Goal: Task Accomplishment & Management: Manage account settings

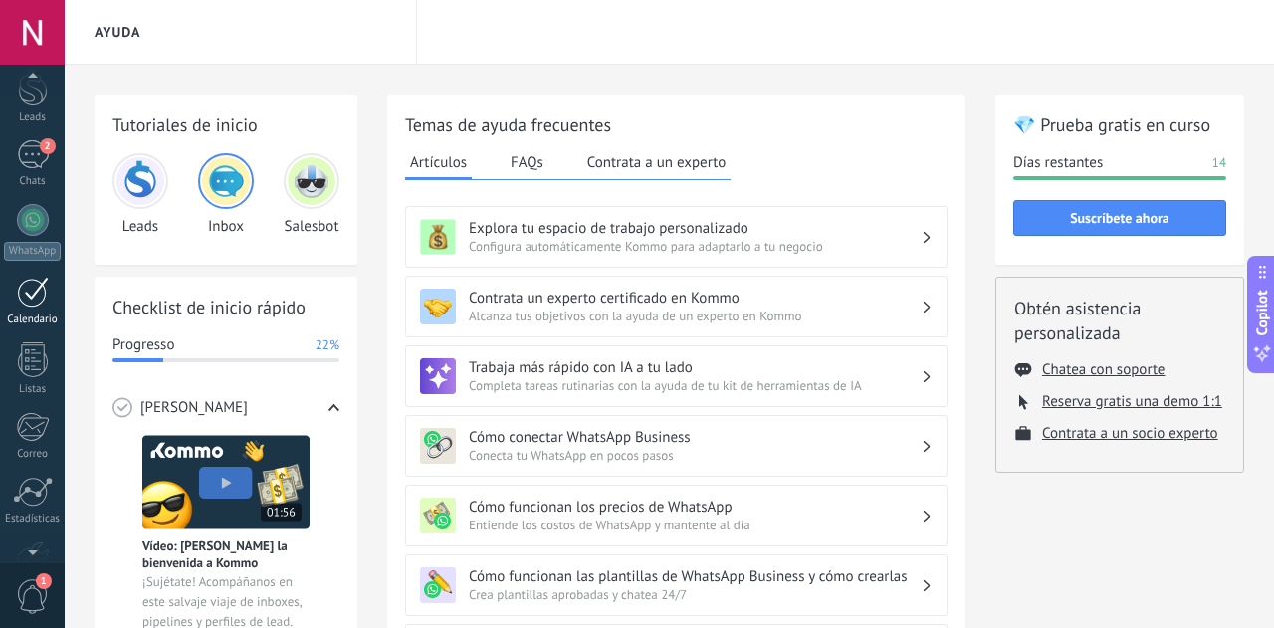
scroll to position [43, 0]
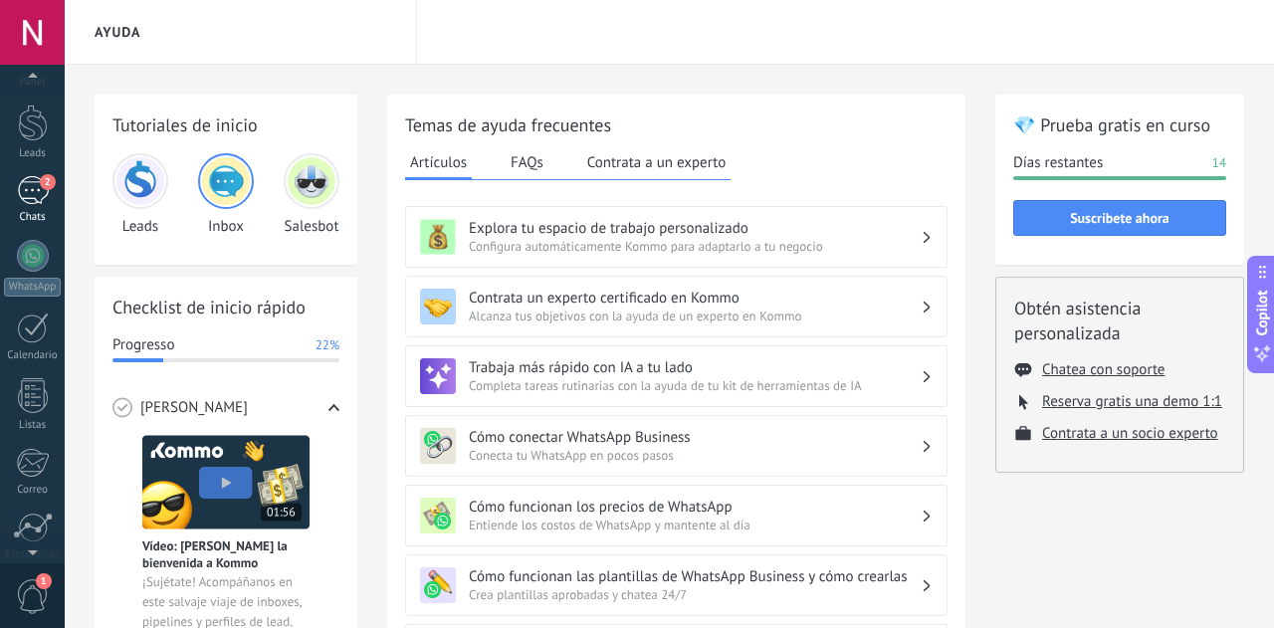
click at [35, 193] on div "2" at bounding box center [33, 190] width 32 height 29
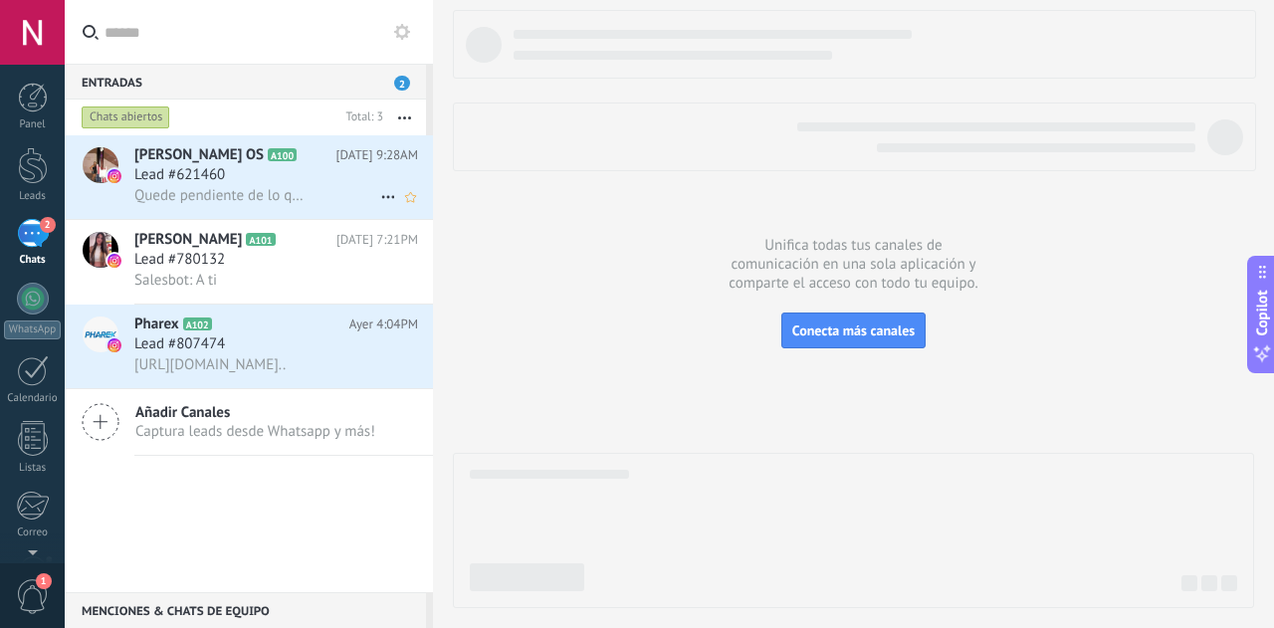
click at [249, 160] on h2 "[PERSON_NAME] OS A100" at bounding box center [235, 155] width 202 height 20
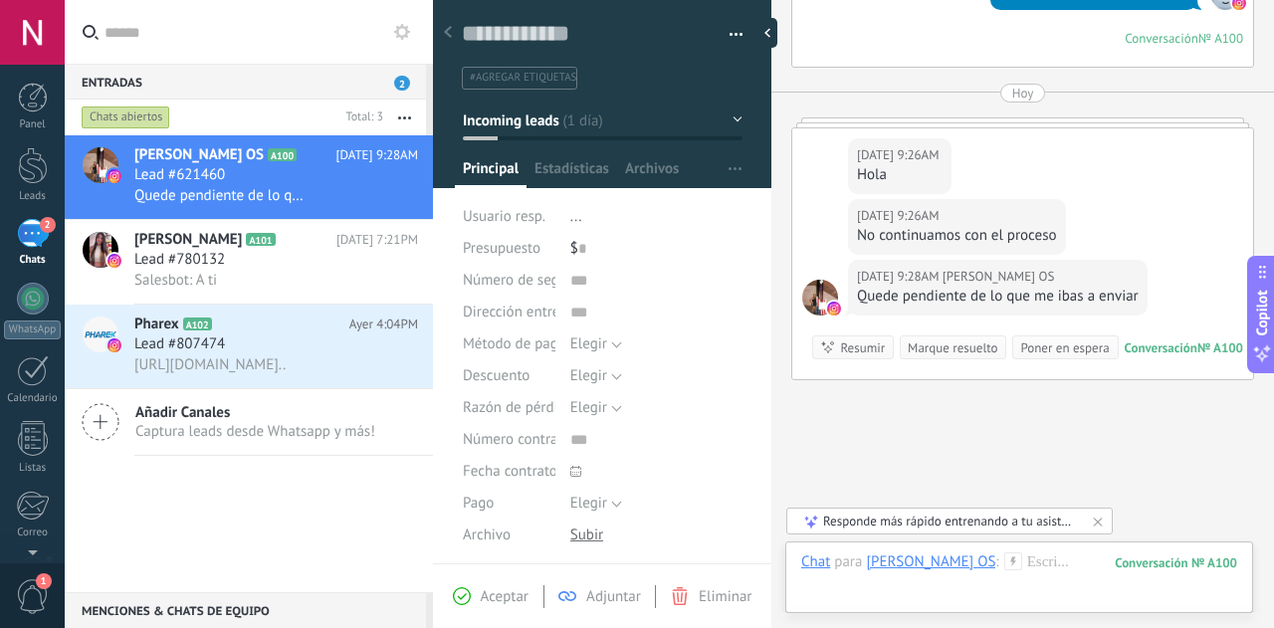
scroll to position [1657, 0]
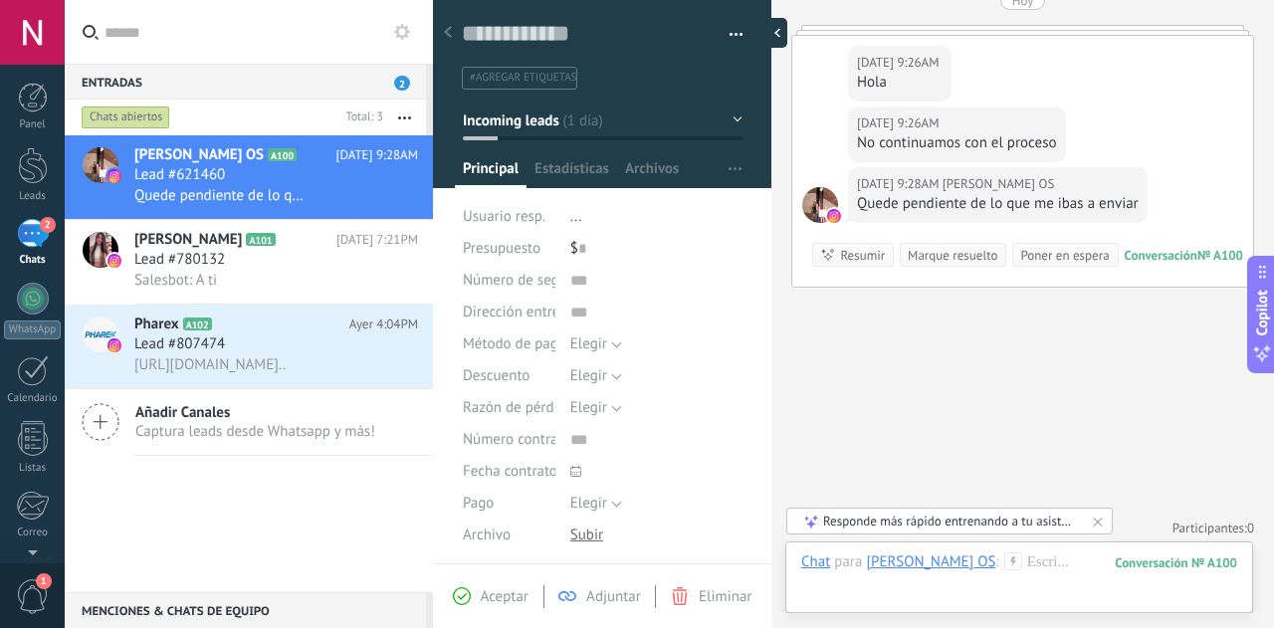
click at [764, 27] on div at bounding box center [773, 33] width 30 height 30
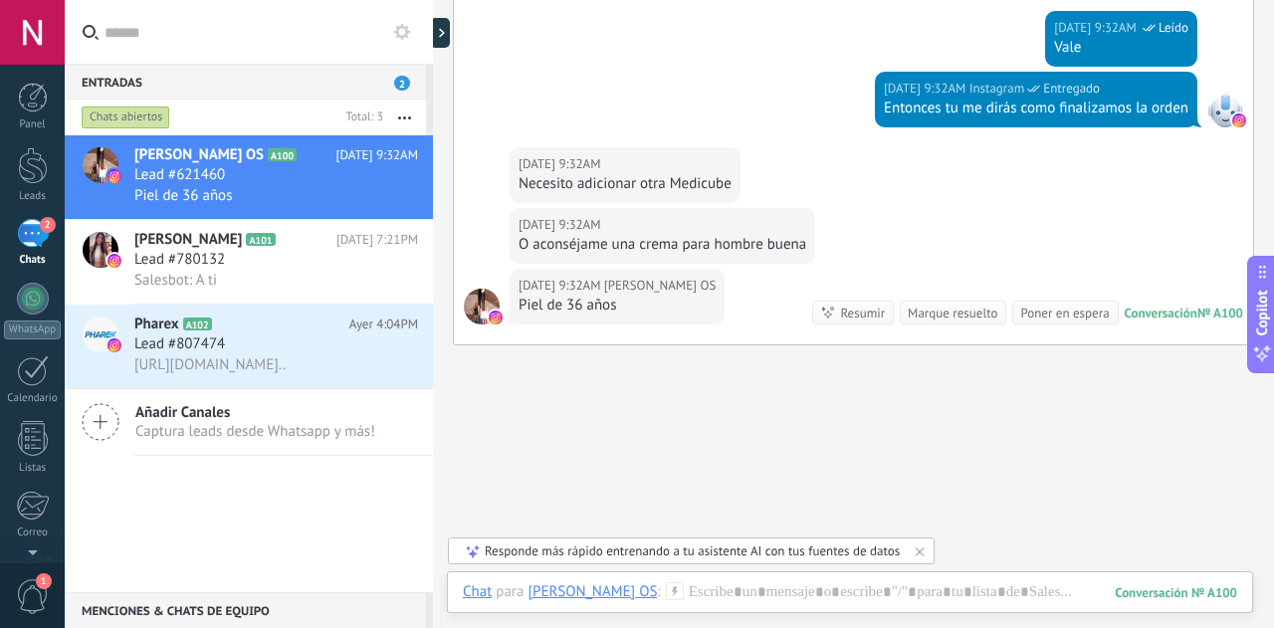
scroll to position [2687, 0]
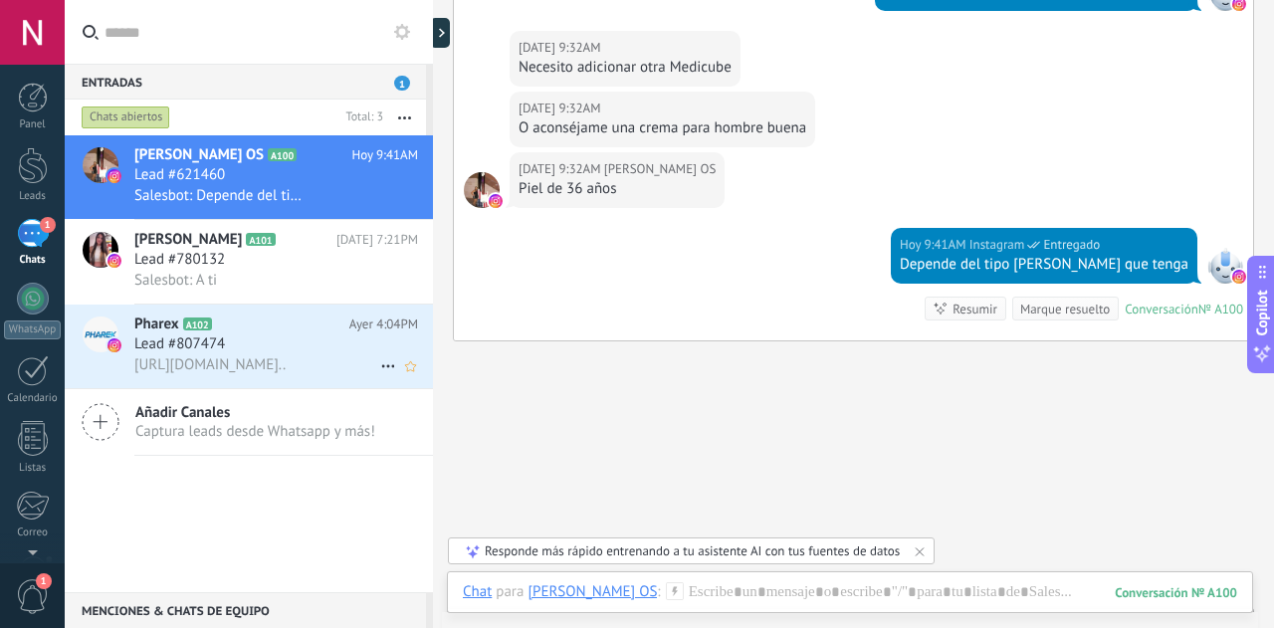
click at [289, 331] on h2 "Pharex A102" at bounding box center [241, 325] width 215 height 20
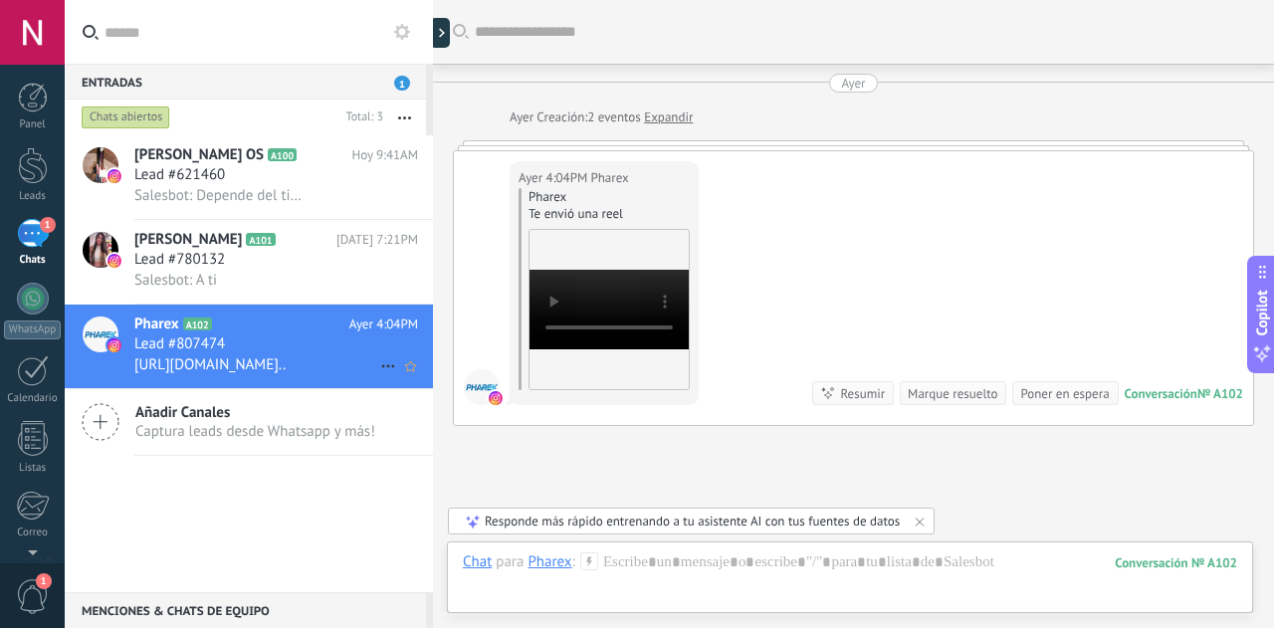
click at [379, 365] on icon at bounding box center [388, 366] width 24 height 24
click at [287, 254] on div at bounding box center [637, 314] width 1274 height 628
click at [287, 254] on div "Lead #780132" at bounding box center [276, 260] width 284 height 20
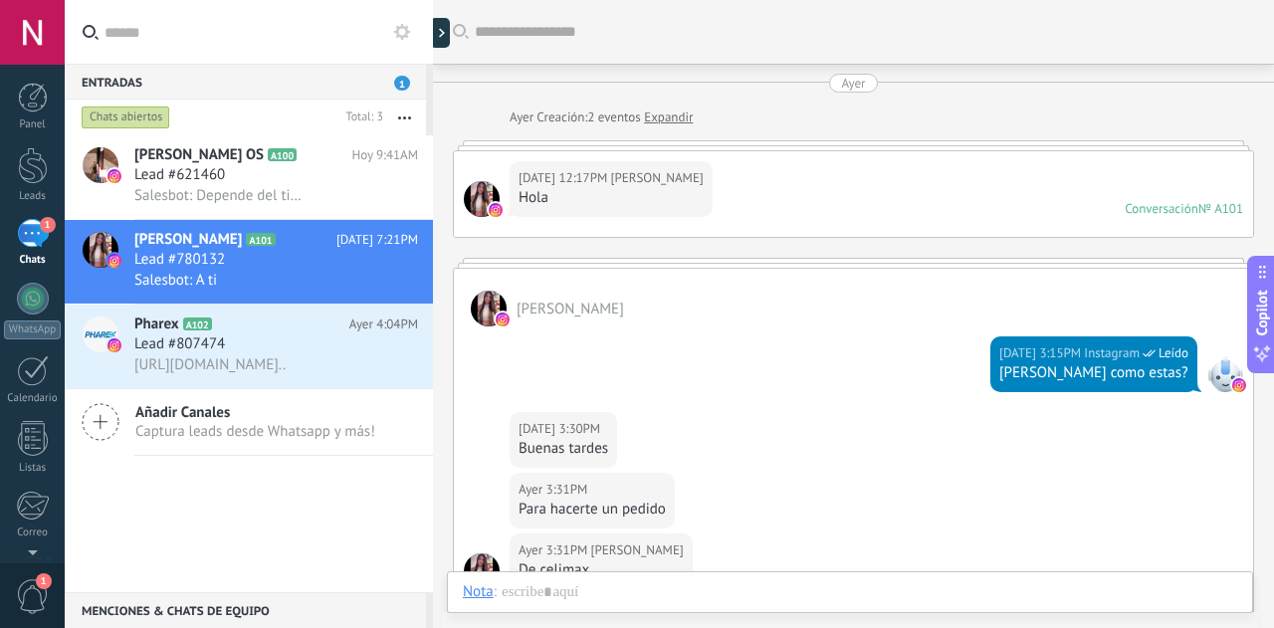
scroll to position [1384, 0]
